Goal: Navigation & Orientation: Find specific page/section

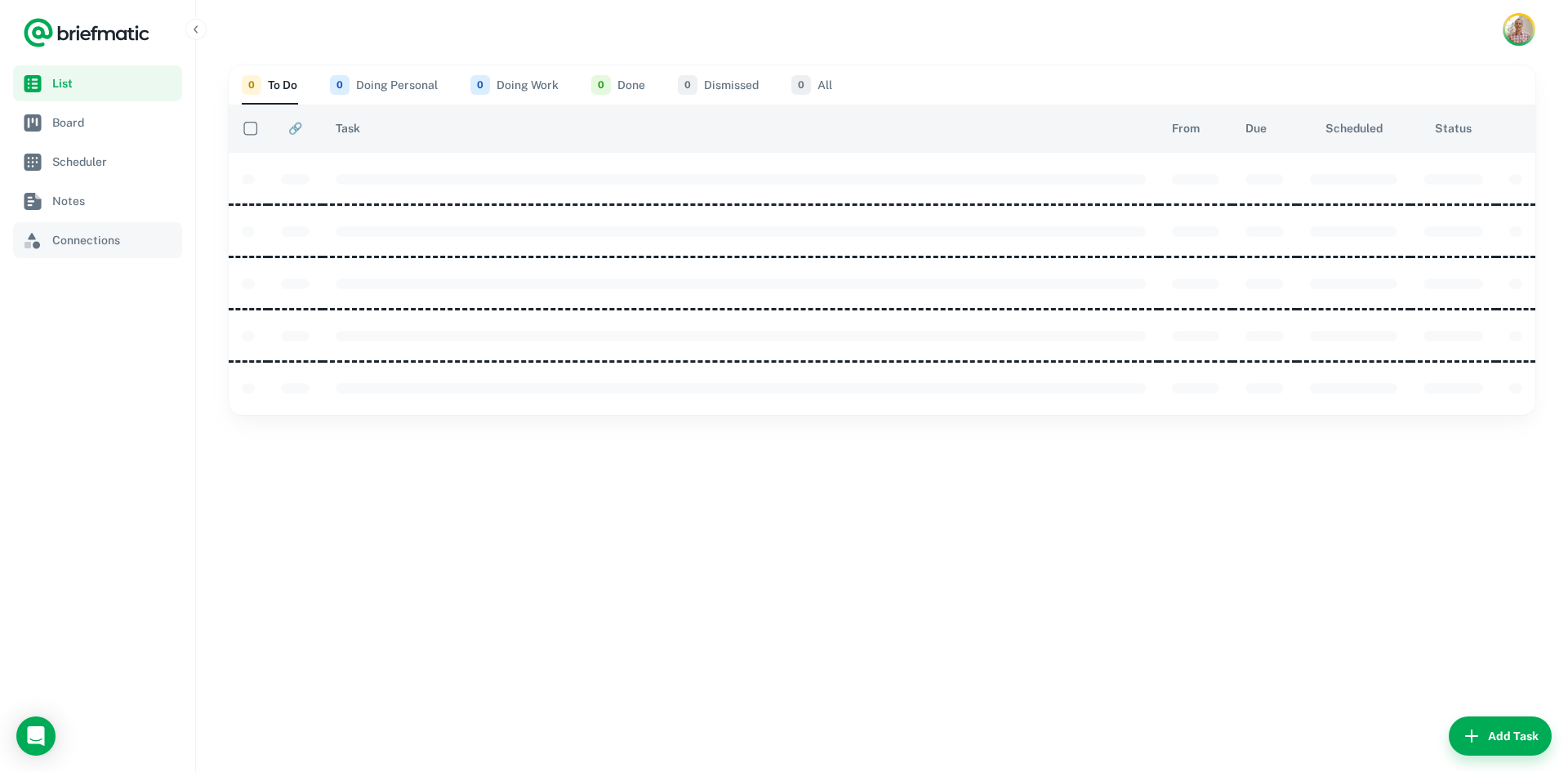
click at [98, 235] on span "Connections" at bounding box center [113, 240] width 123 height 18
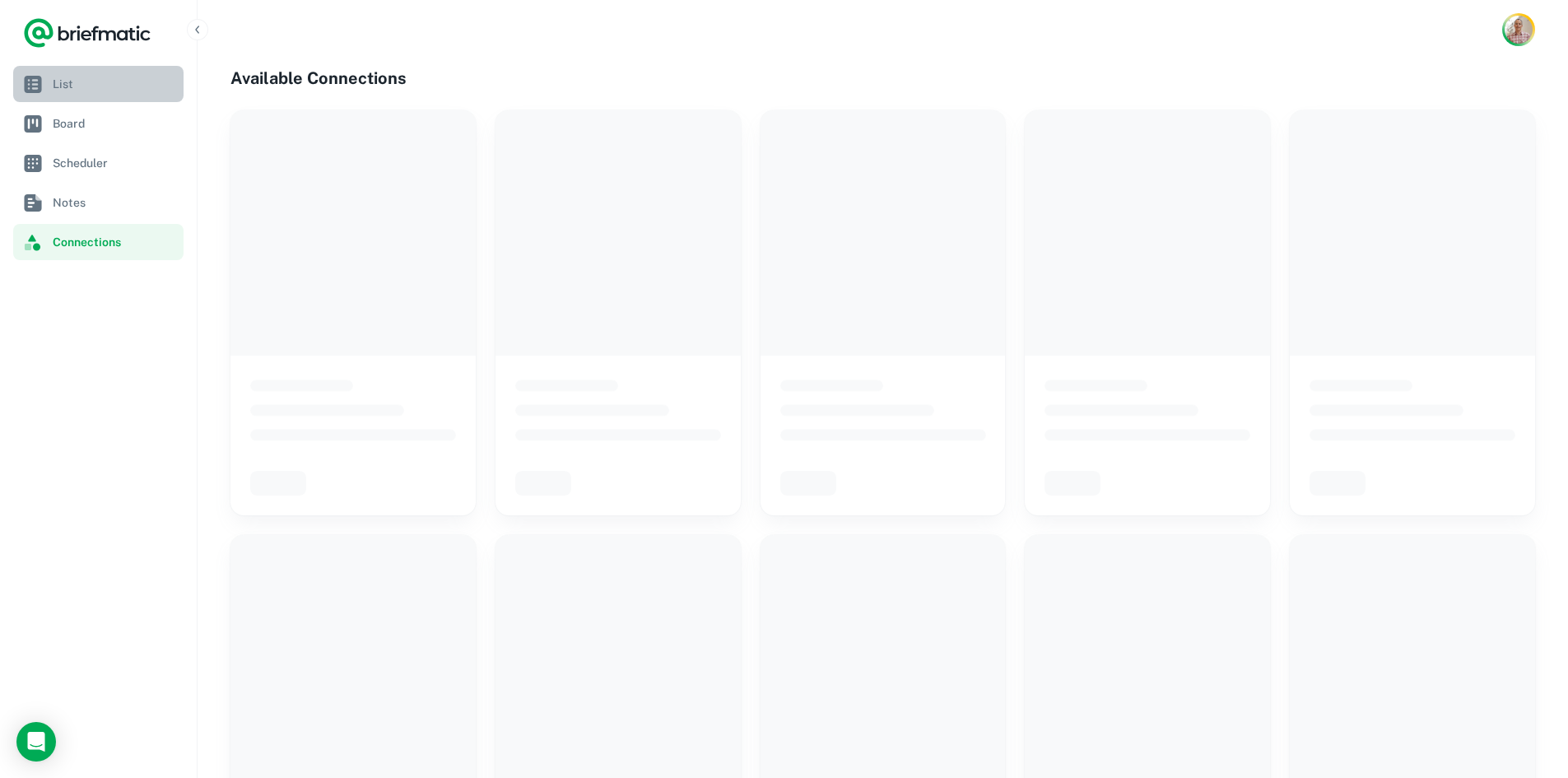
click at [85, 88] on span "List" at bounding box center [114, 84] width 124 height 18
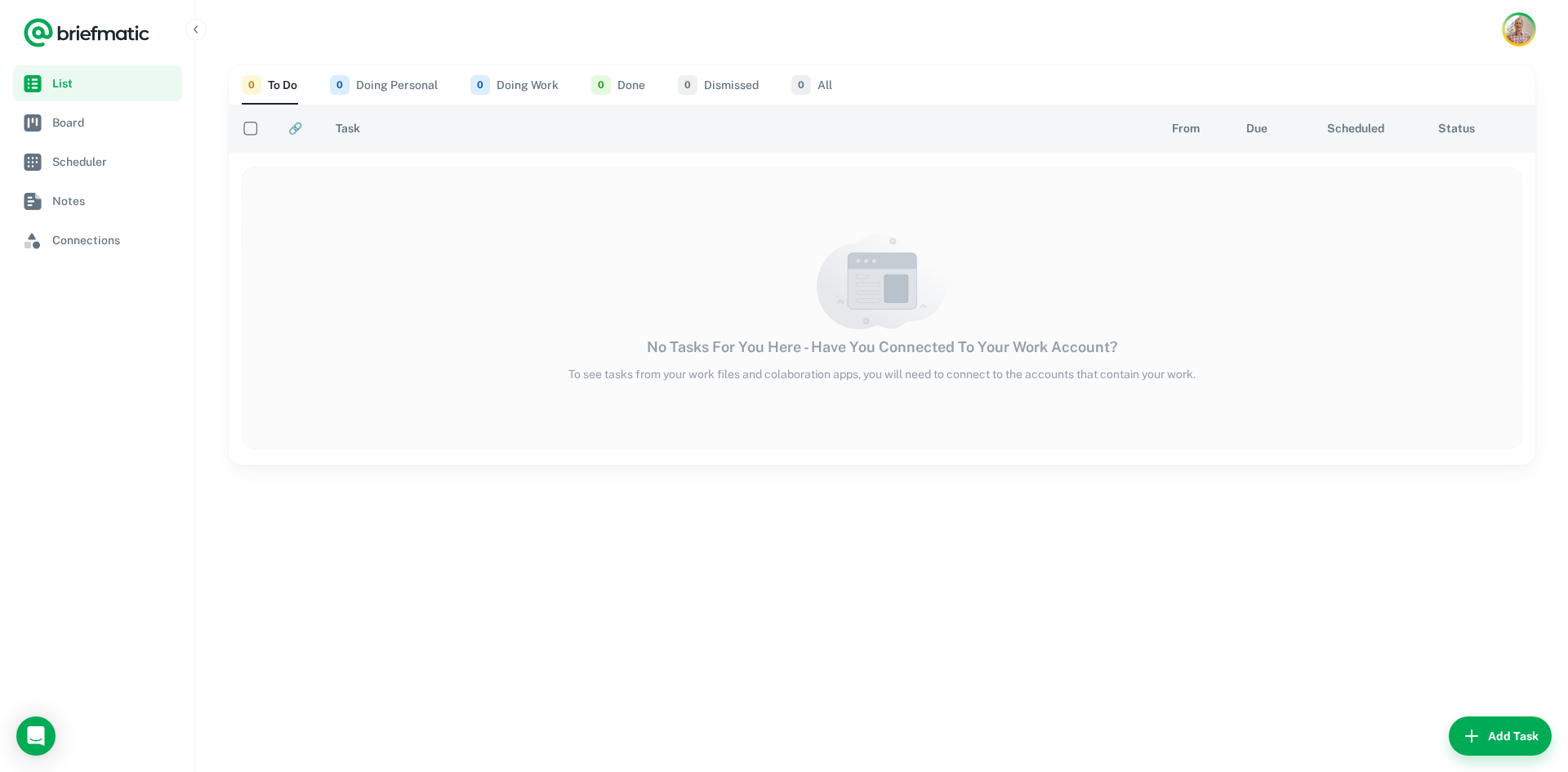
click at [1506, 31] on img "Account button" at bounding box center [1518, 29] width 28 height 28
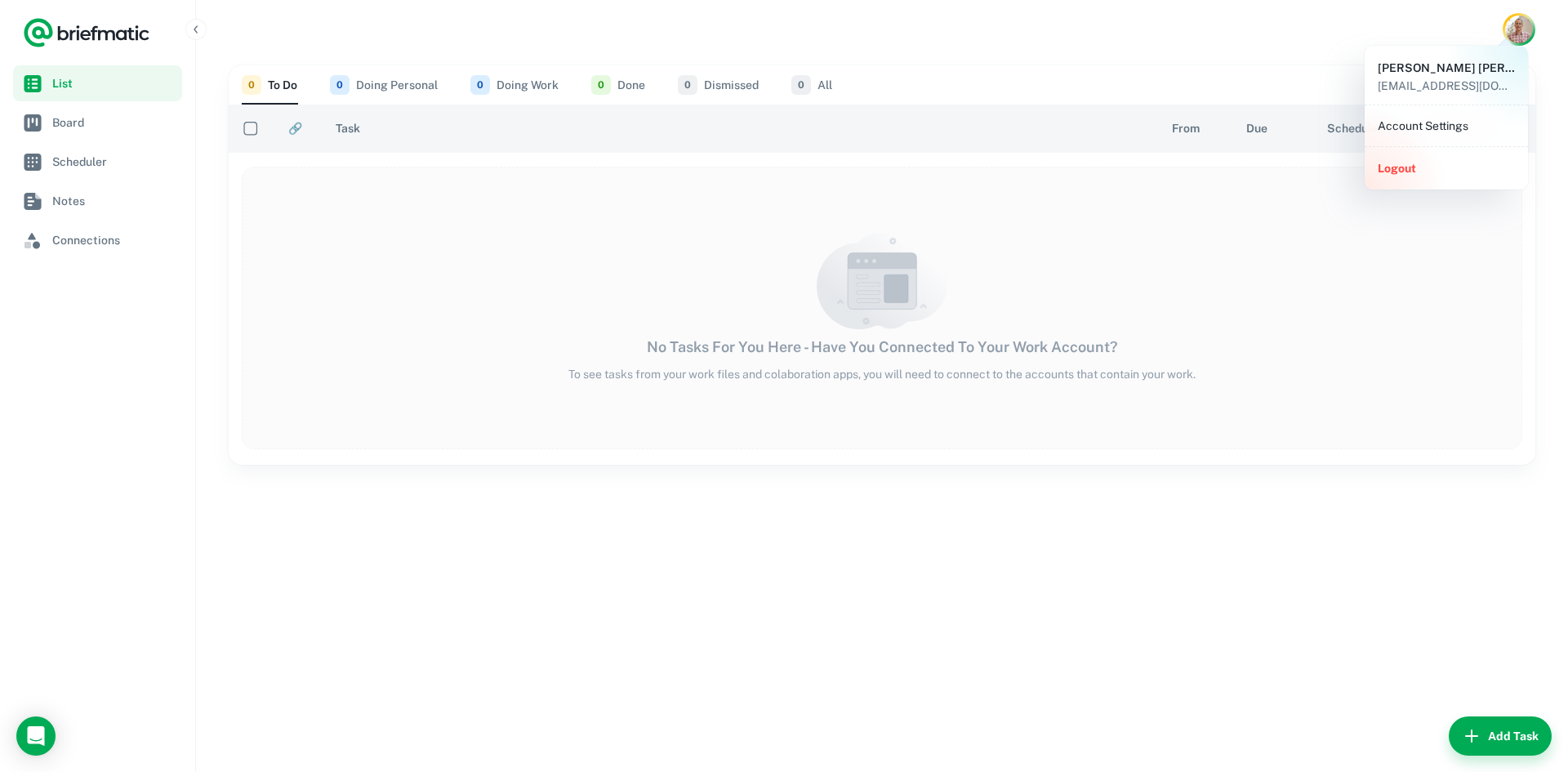
click at [1101, 30] on div at bounding box center [784, 386] width 1568 height 772
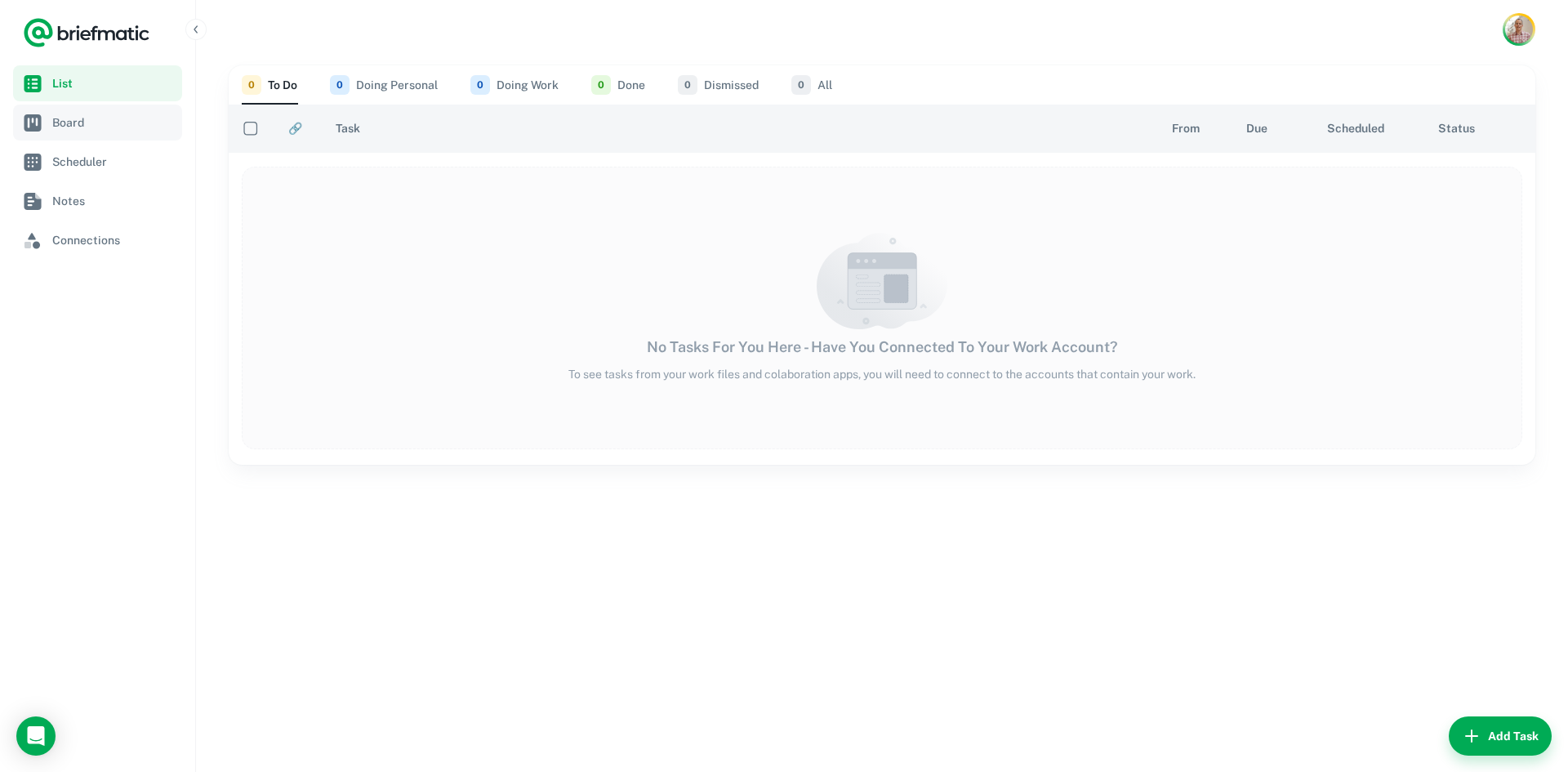
click at [50, 125] on link "Board" at bounding box center [98, 122] width 169 height 36
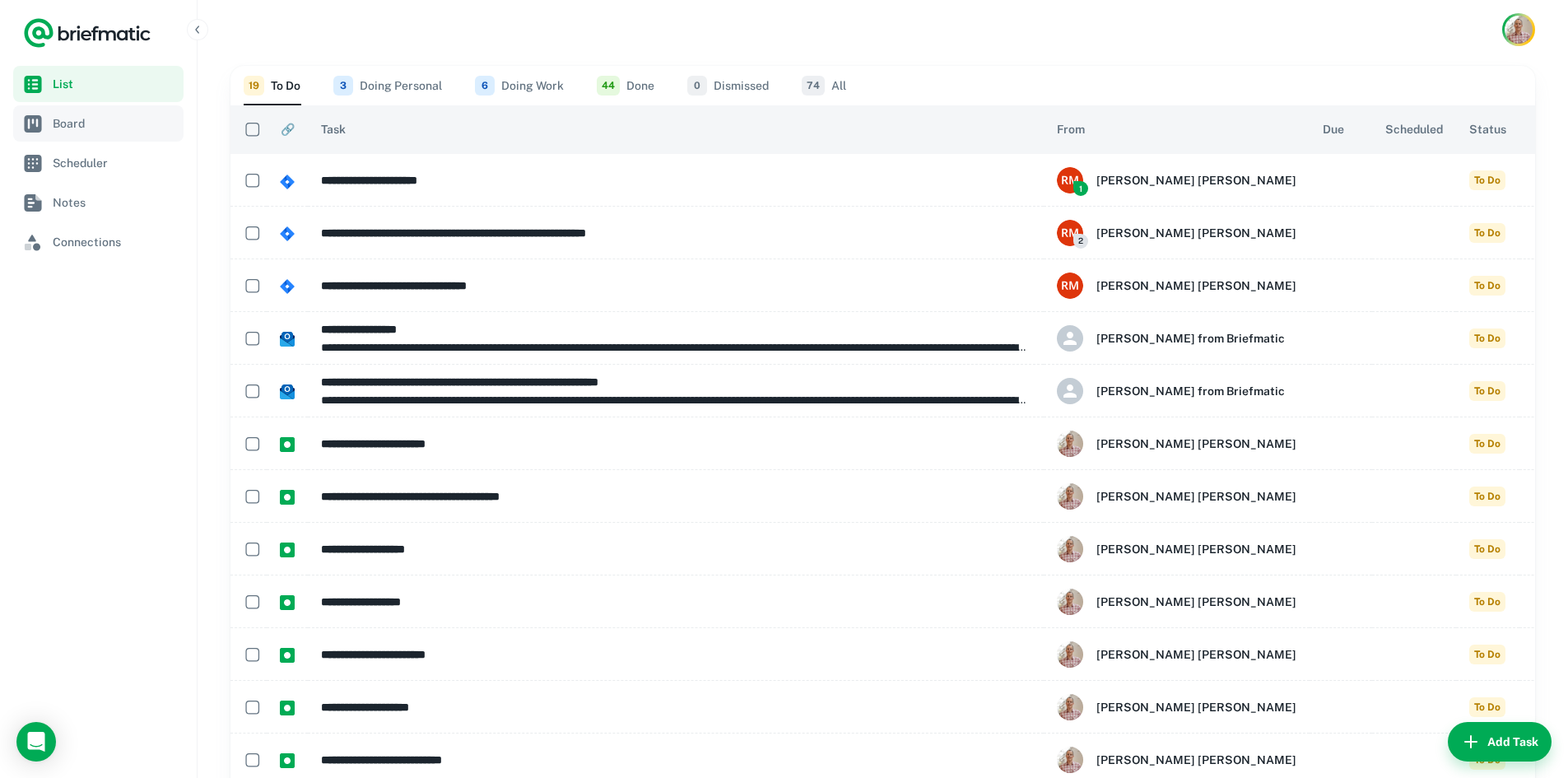
click at [101, 133] on link "Board" at bounding box center [98, 123] width 171 height 37
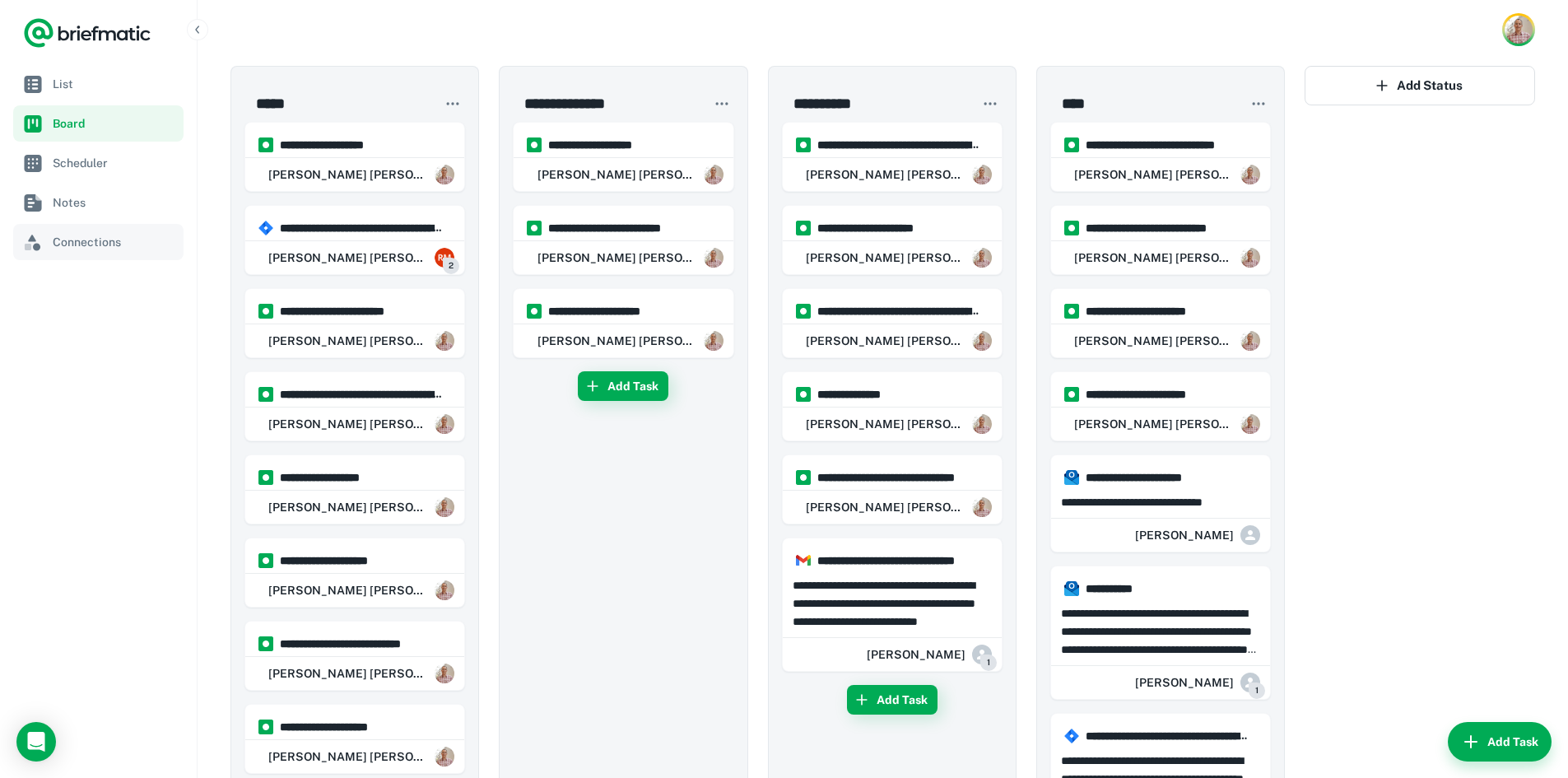
click at [98, 255] on link "Connections" at bounding box center [98, 242] width 171 height 37
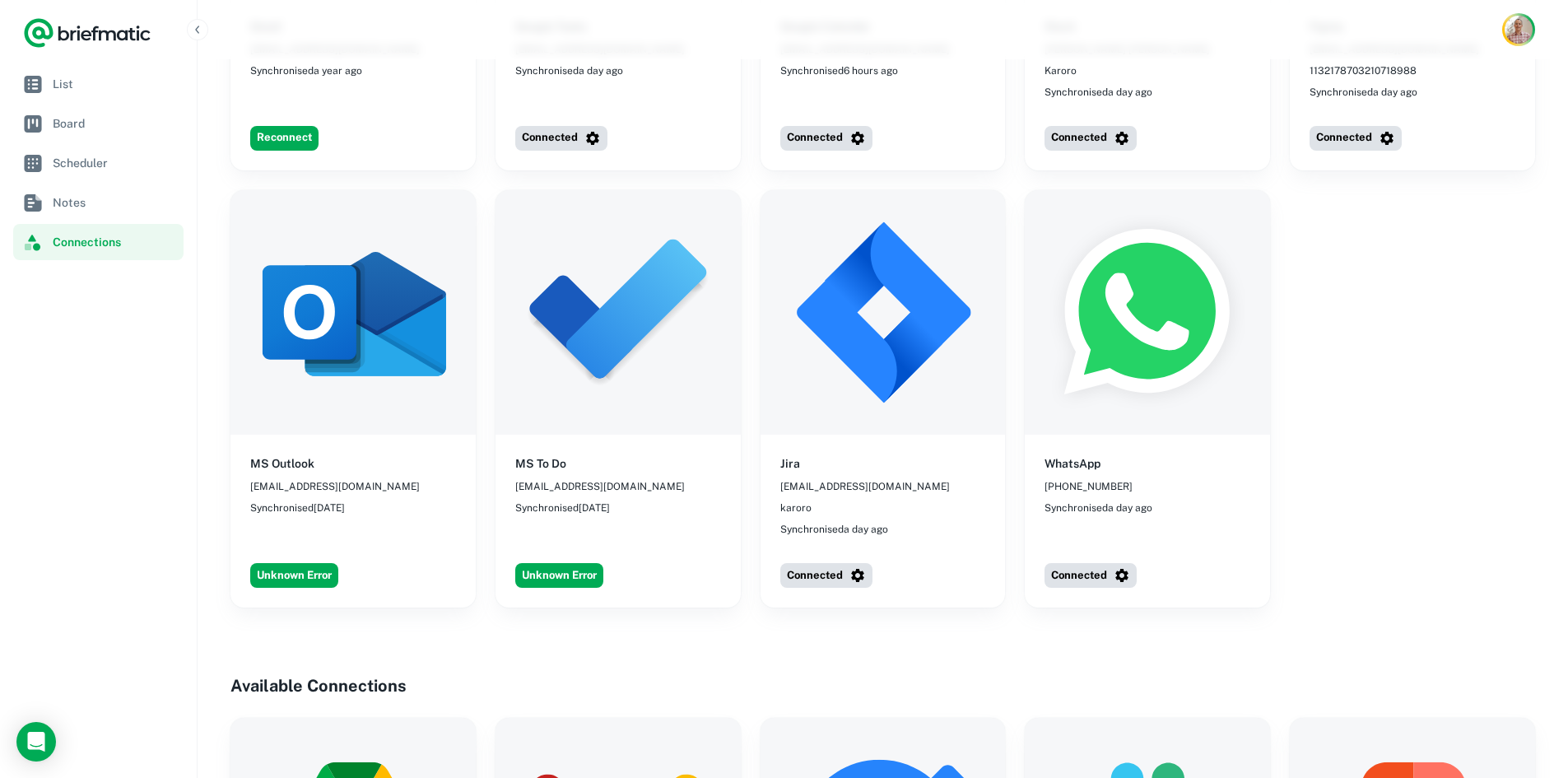
scroll to position [790, 0]
click at [306, 566] on button "Unknown Error" at bounding box center [294, 574] width 88 height 25
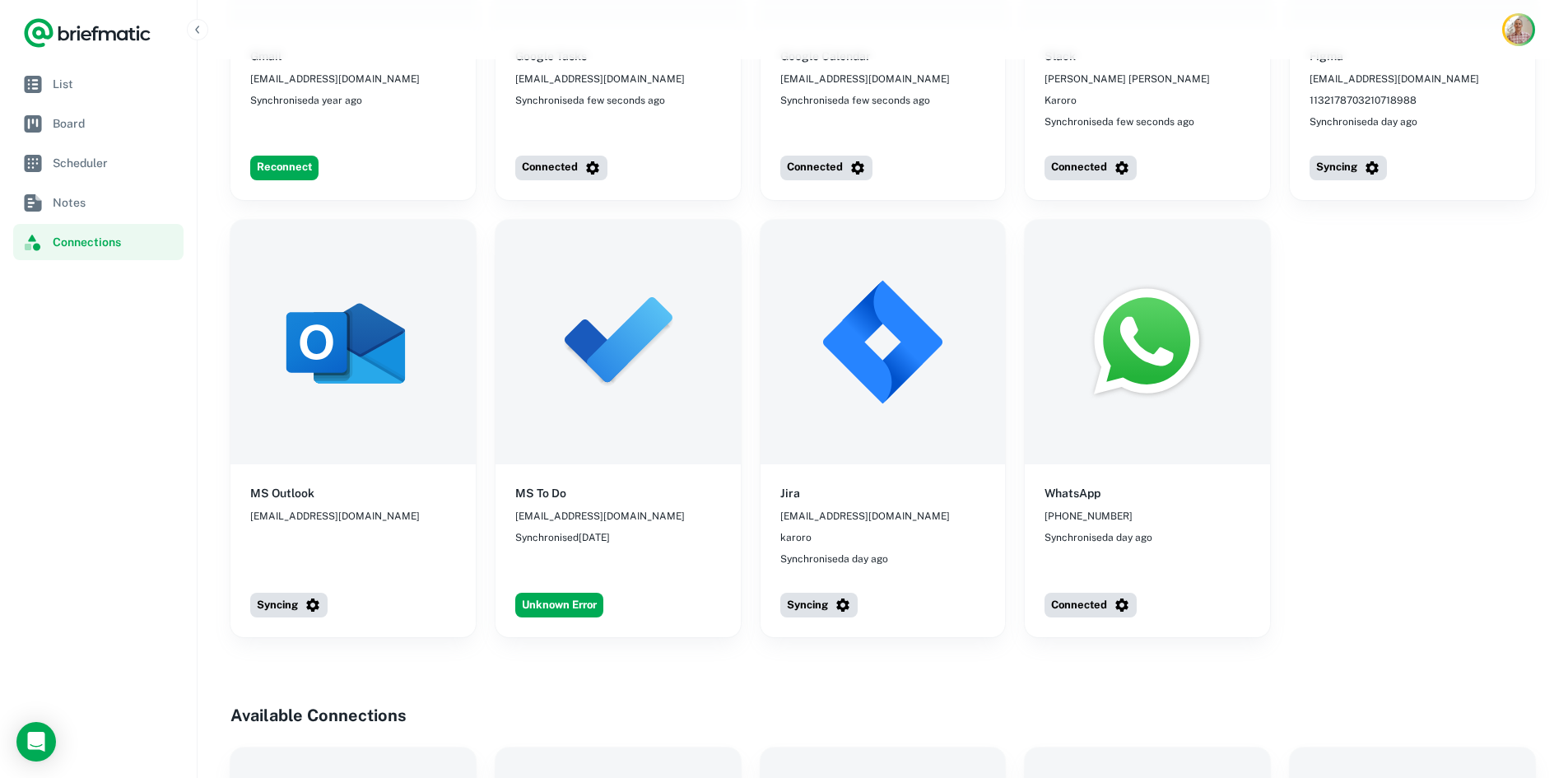
scroll to position [760, 0]
click at [533, 595] on button "Unknown Error" at bounding box center [559, 604] width 88 height 25
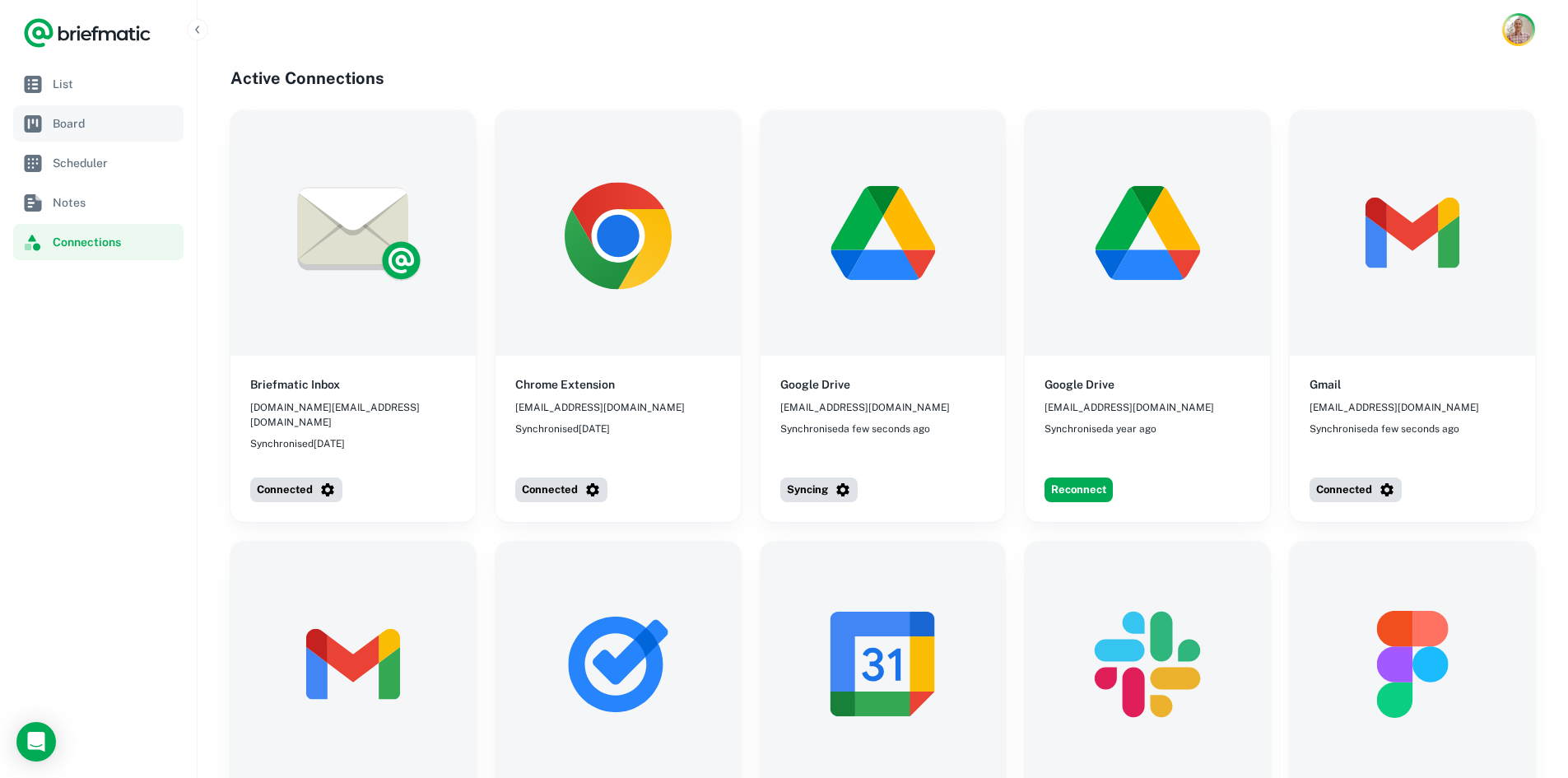
click at [85, 117] on span "Board" at bounding box center [114, 123] width 124 height 18
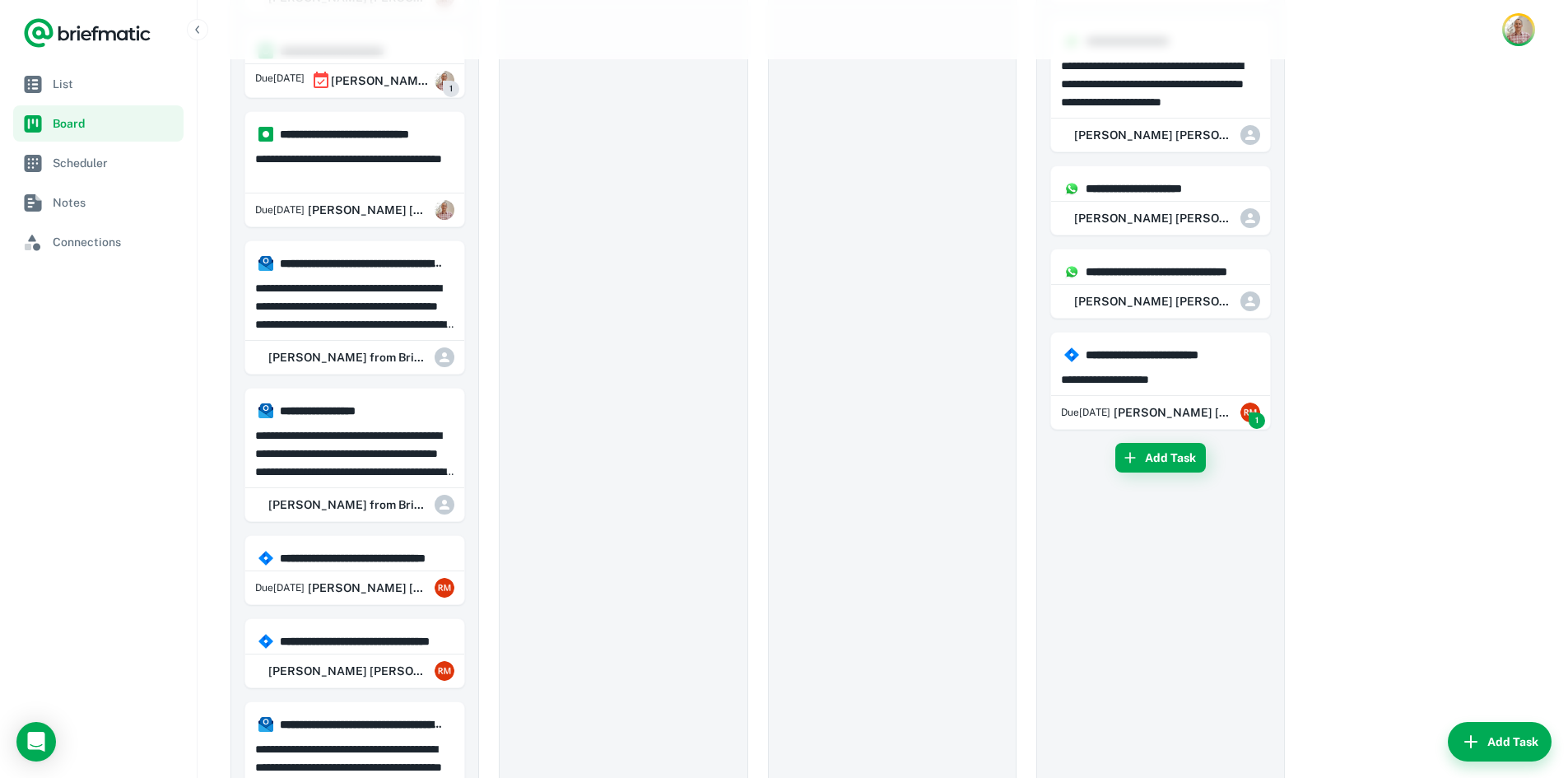
scroll to position [1348, 0]
